Goal: Transaction & Acquisition: Book appointment/travel/reservation

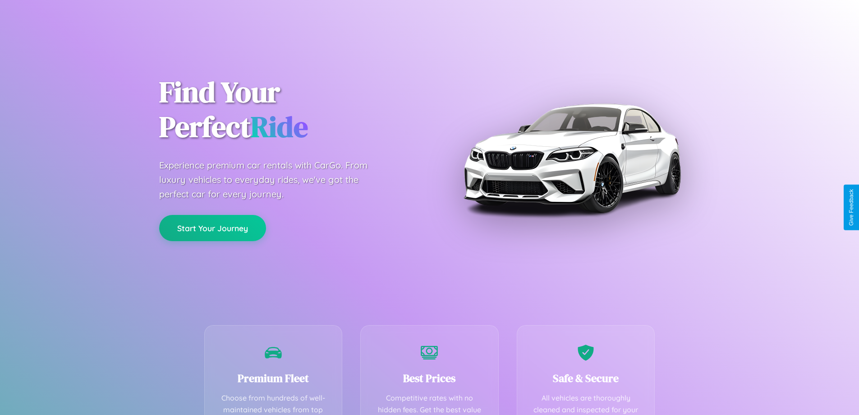
scroll to position [263, 0]
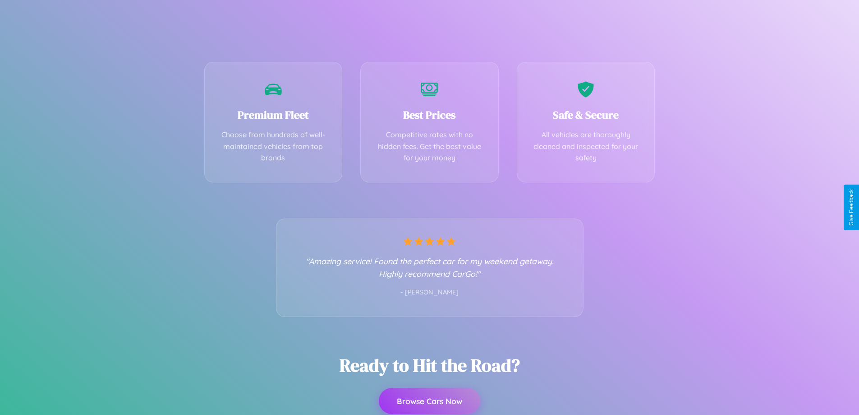
click at [429, 401] on button "Browse Cars Now" at bounding box center [430, 401] width 102 height 26
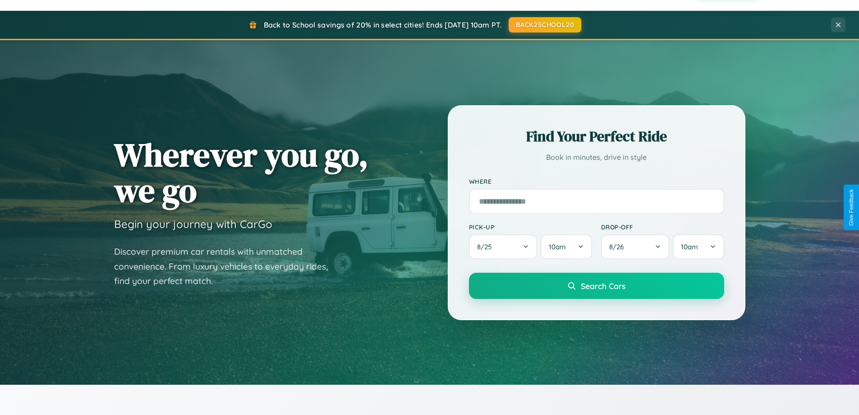
scroll to position [621, 0]
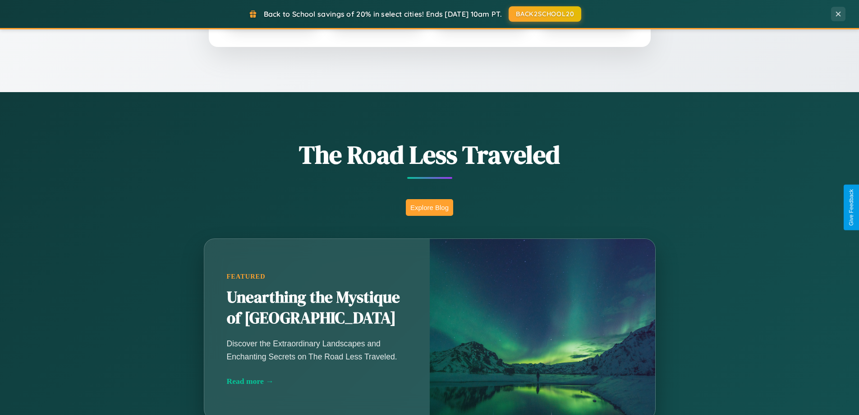
click at [429, 207] on button "Explore Blog" at bounding box center [429, 207] width 47 height 17
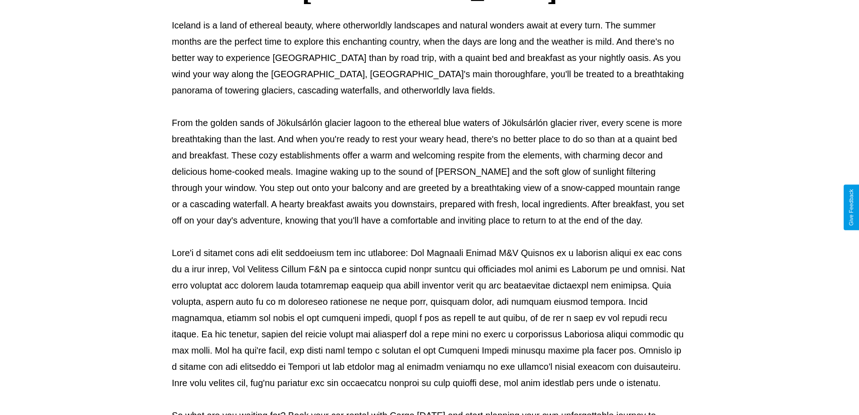
scroll to position [292, 0]
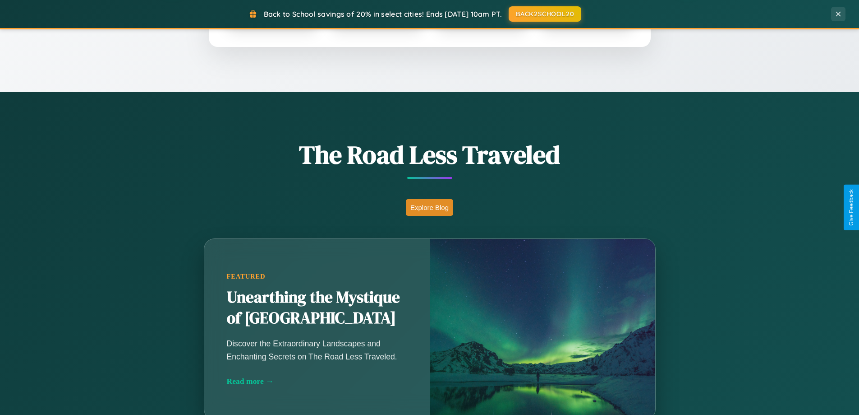
scroll to position [389, 0]
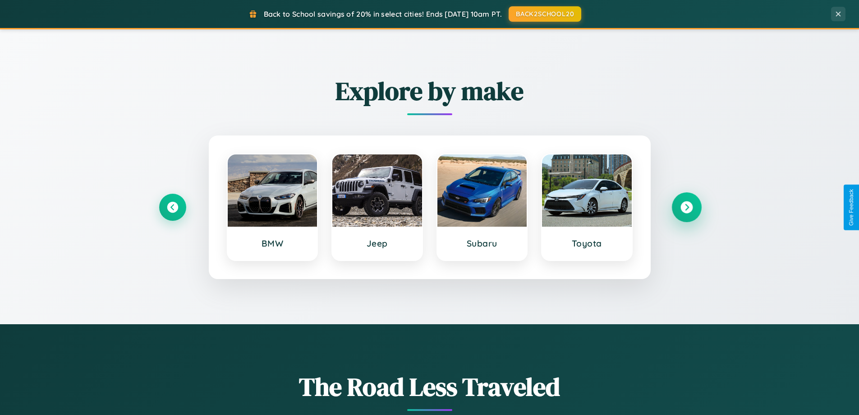
click at [687, 207] on icon at bounding box center [687, 207] width 12 height 12
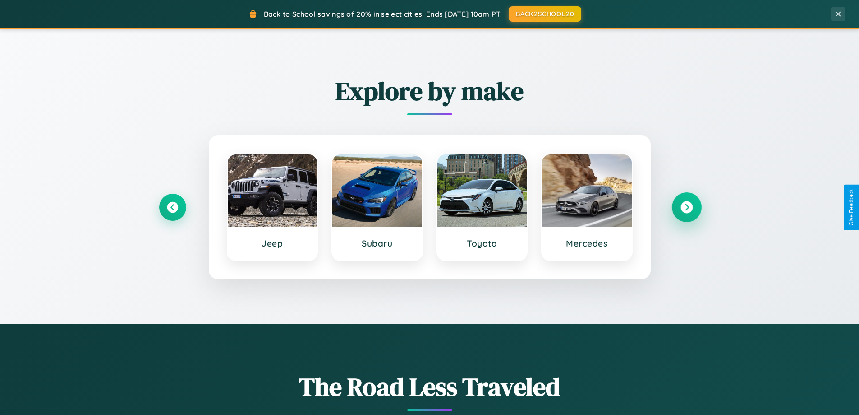
click at [687, 207] on icon at bounding box center [687, 207] width 12 height 12
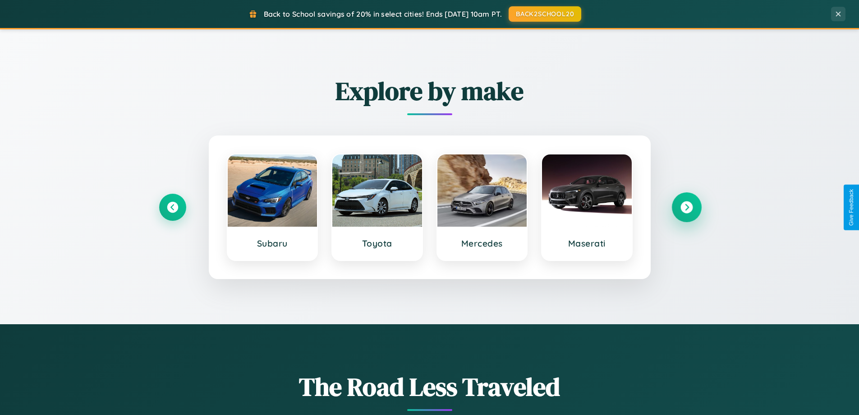
click at [687, 207] on icon at bounding box center [687, 207] width 12 height 12
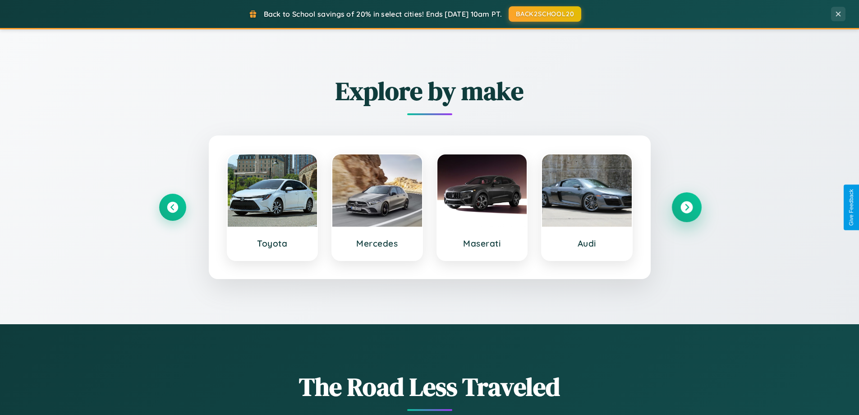
click at [687, 207] on icon at bounding box center [687, 207] width 12 height 12
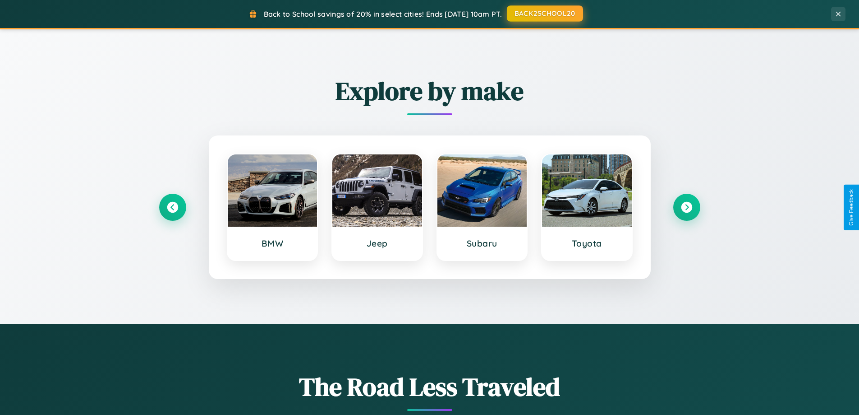
click at [545, 14] on button "BACK2SCHOOL20" at bounding box center [545, 13] width 76 height 16
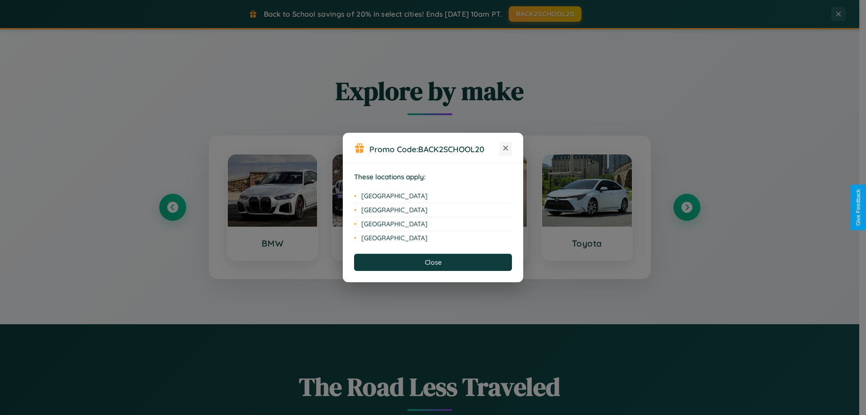
click at [506, 148] on icon at bounding box center [505, 148] width 5 height 5
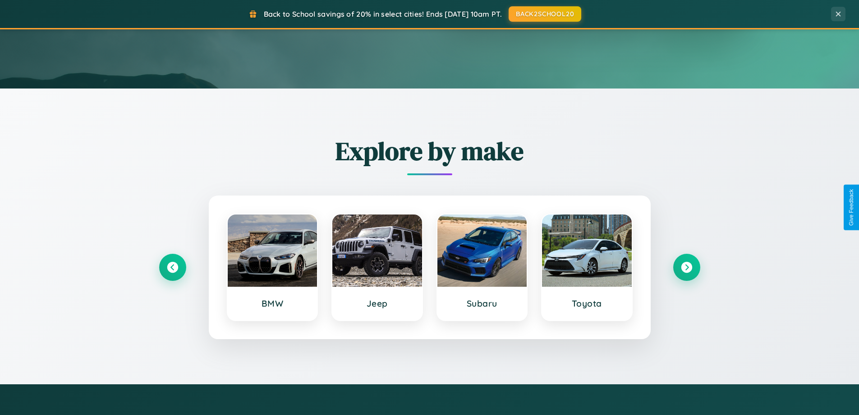
scroll to position [27, 0]
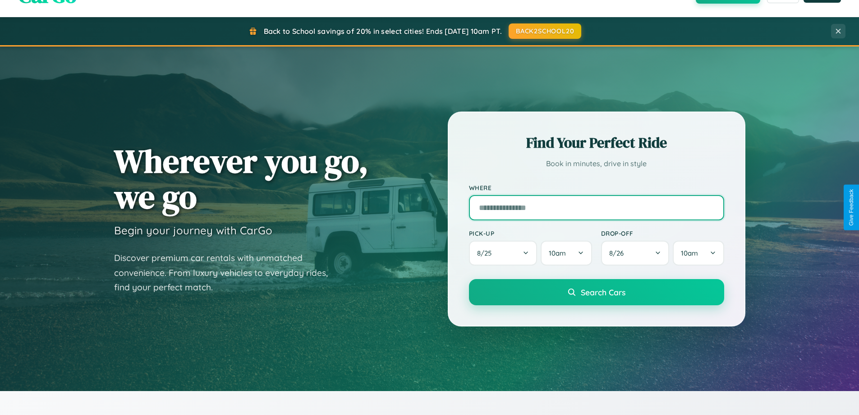
click at [596, 207] on input "text" at bounding box center [596, 207] width 255 height 25
type input "**********"
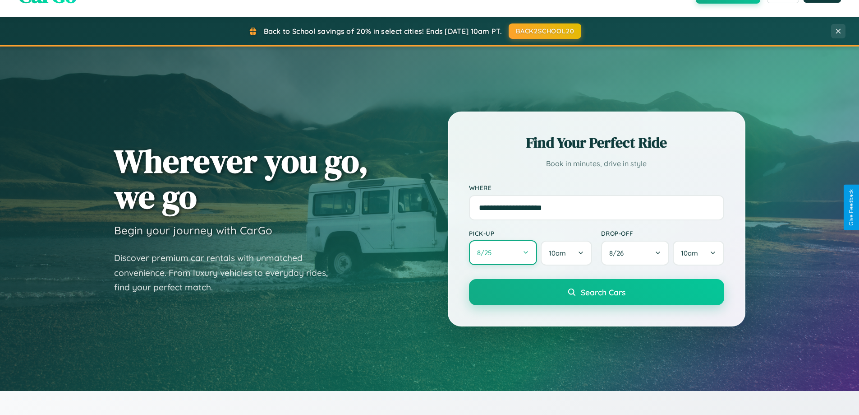
click at [503, 253] on button "8 / 25" at bounding box center [503, 252] width 69 height 25
select select "*"
select select "****"
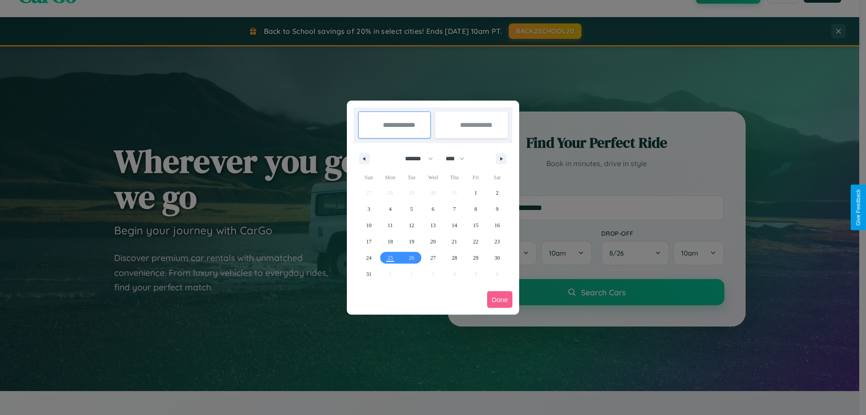
drag, startPoint x: 415, startPoint y: 158, endPoint x: 433, endPoint y: 181, distance: 28.9
click at [415, 158] on select "******* ******** ***** ***** *** **** **** ****** ********* ******* ******** **…" at bounding box center [417, 158] width 38 height 15
select select "*"
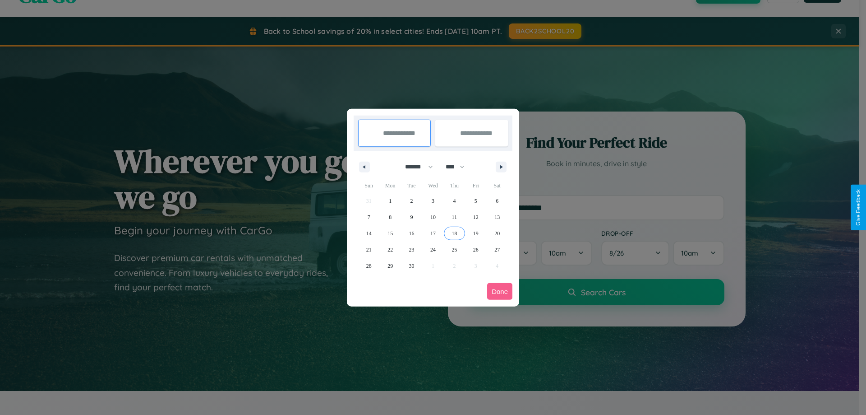
click at [454, 233] on span "18" at bounding box center [454, 233] width 5 height 16
type input "**********"
click at [476, 233] on span "19" at bounding box center [475, 233] width 5 height 16
type input "**********"
click at [500, 291] on button "Done" at bounding box center [499, 291] width 25 height 17
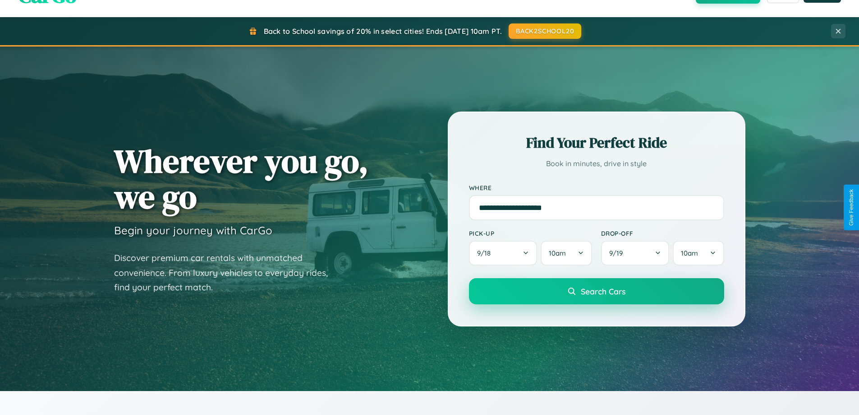
click at [596, 291] on span "Search Cars" at bounding box center [603, 291] width 45 height 10
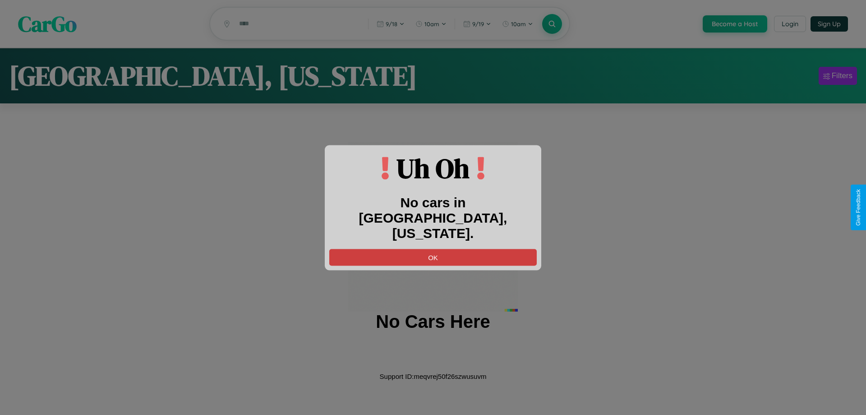
click at [433, 249] on button "OK" at bounding box center [433, 257] width 208 height 17
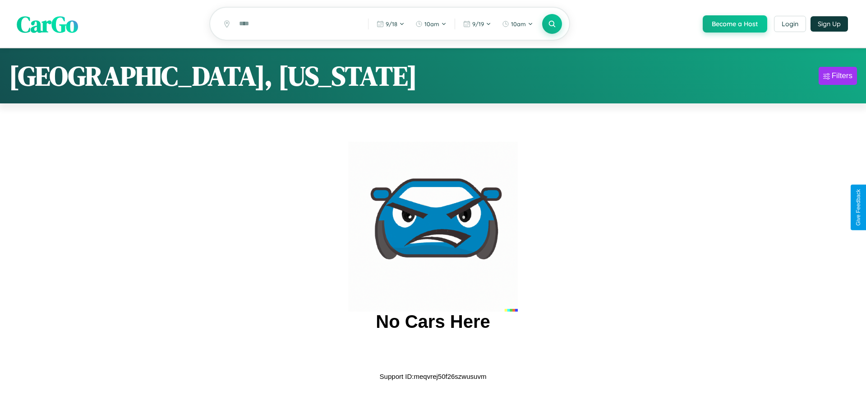
click at [47, 24] on span "CarGo" at bounding box center [47, 23] width 61 height 31
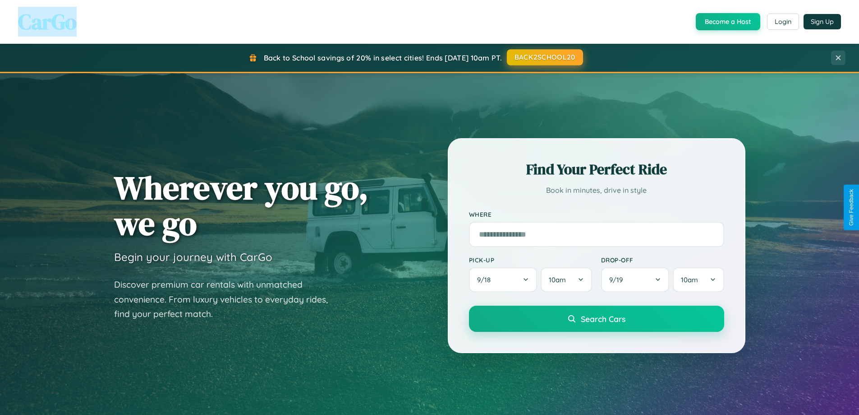
click at [545, 57] on button "BACK2SCHOOL20" at bounding box center [545, 57] width 76 height 16
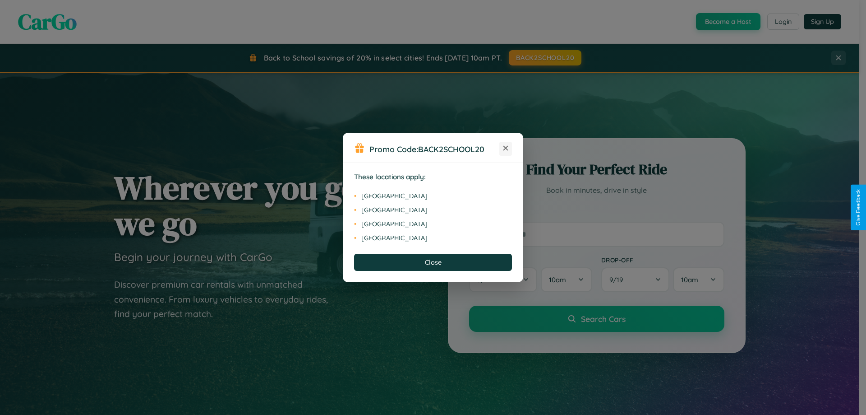
click at [506, 148] on icon at bounding box center [505, 148] width 5 height 5
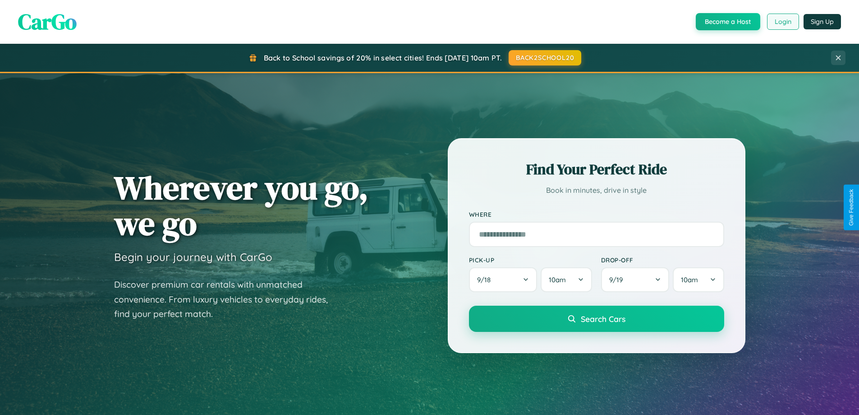
click at [783, 22] on button "Login" at bounding box center [783, 22] width 32 height 16
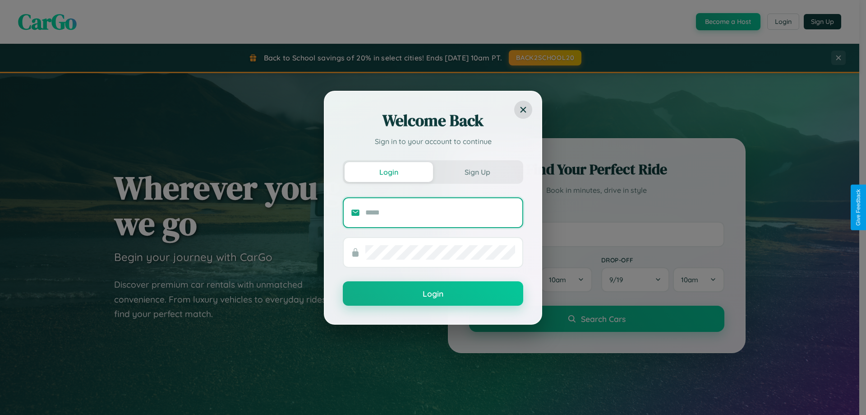
click at [440, 212] on input "text" at bounding box center [440, 212] width 150 height 14
type input "**********"
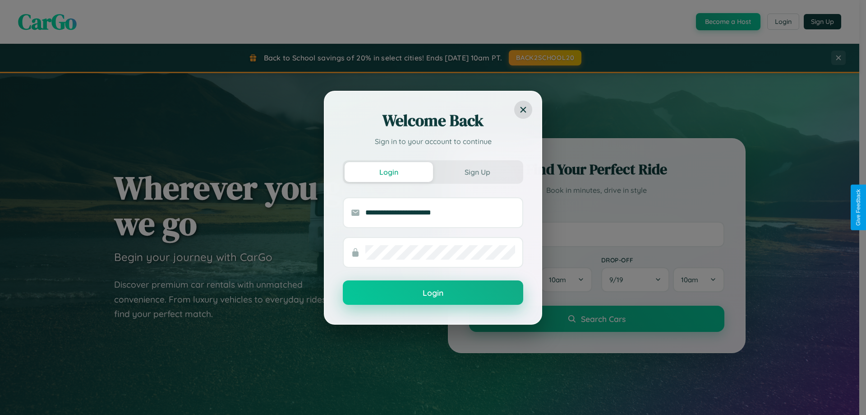
click at [433, 293] on button "Login" at bounding box center [433, 292] width 180 height 24
